Goal: Information Seeking & Learning: Find specific fact

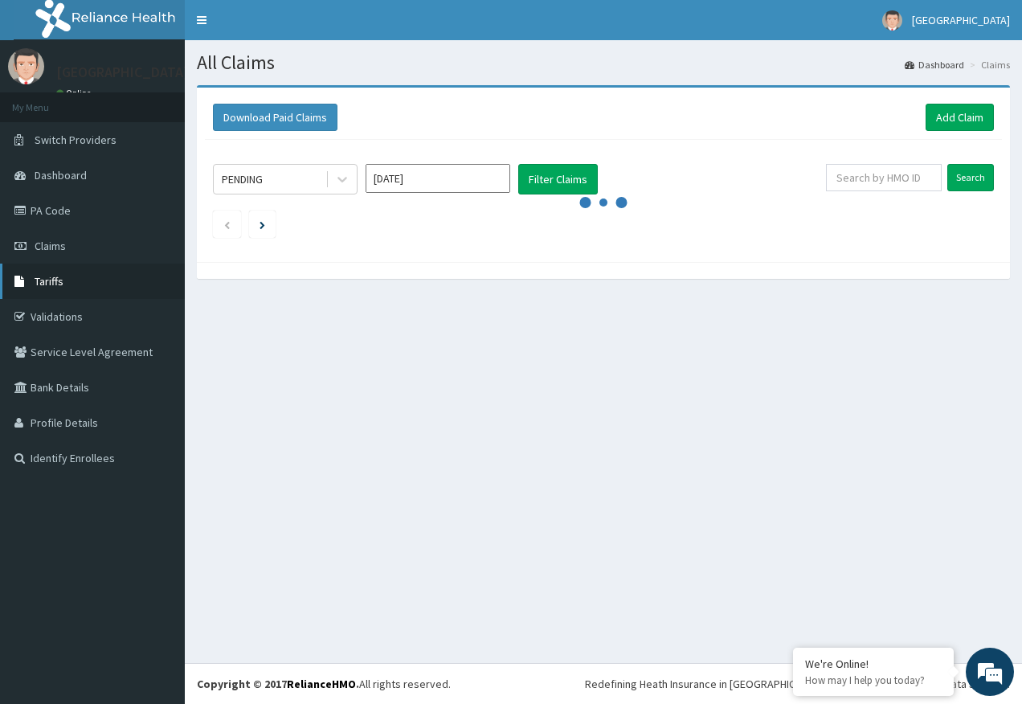
click at [55, 280] on span "Tariffs" at bounding box center [49, 281] width 29 height 14
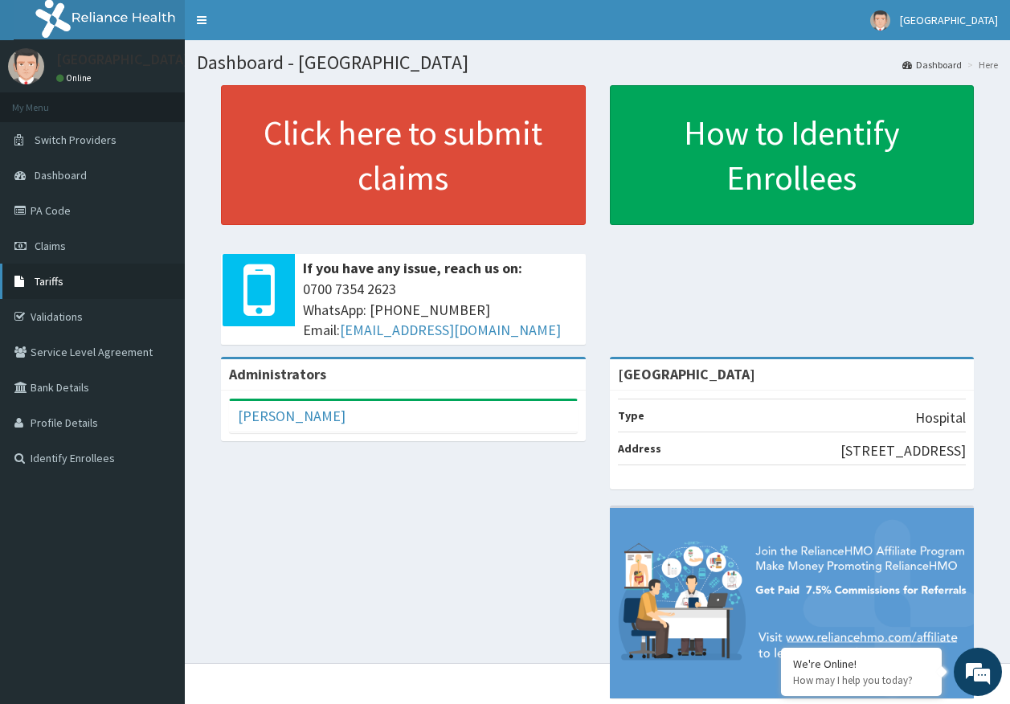
click at [64, 283] on link "Tariffs" at bounding box center [92, 281] width 185 height 35
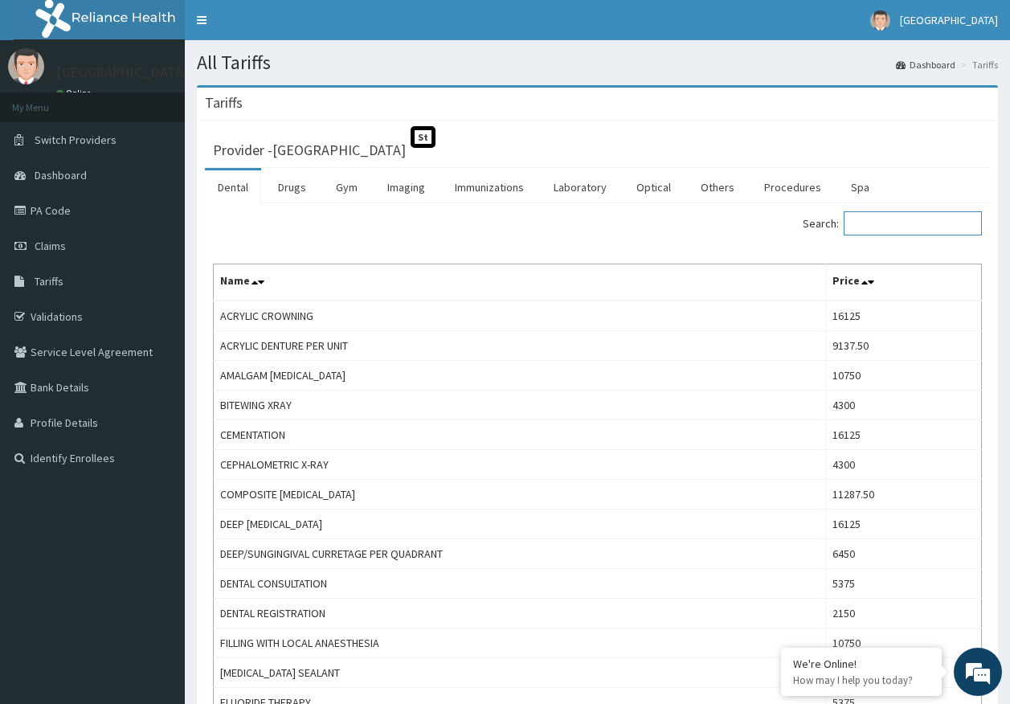
click at [885, 226] on input "Search:" at bounding box center [913, 223] width 138 height 24
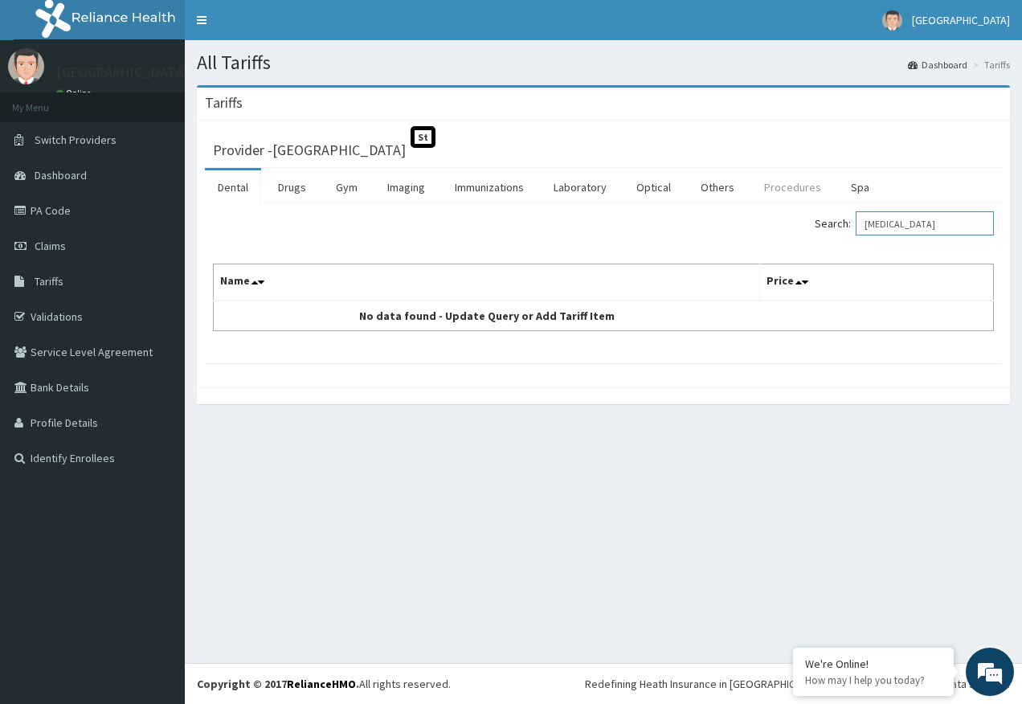
type input "GASTRO"
click at [782, 189] on link "Procedures" at bounding box center [793, 187] width 83 height 34
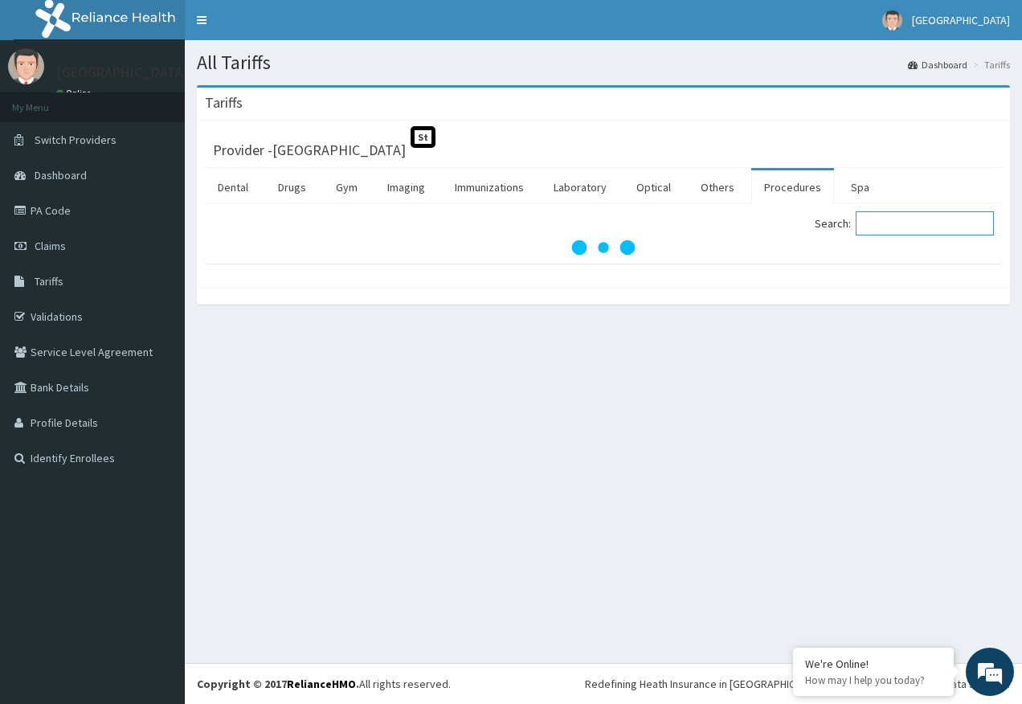
click at [895, 227] on input "Search:" at bounding box center [925, 223] width 138 height 24
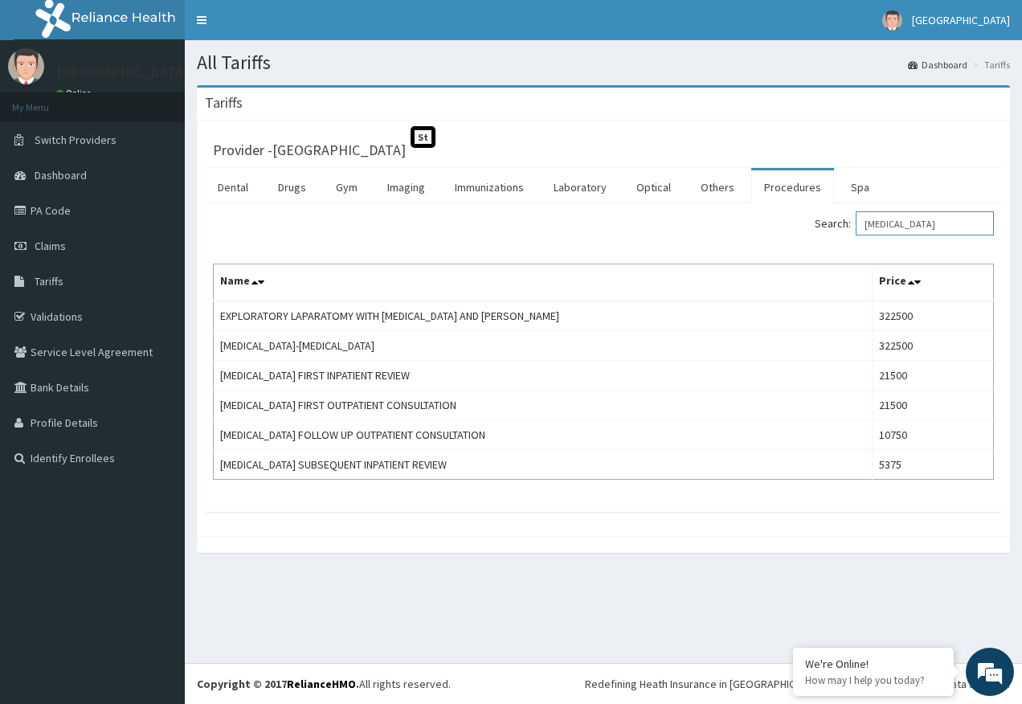
type input "GASTRO"
